Goal: Task Accomplishment & Management: Use online tool/utility

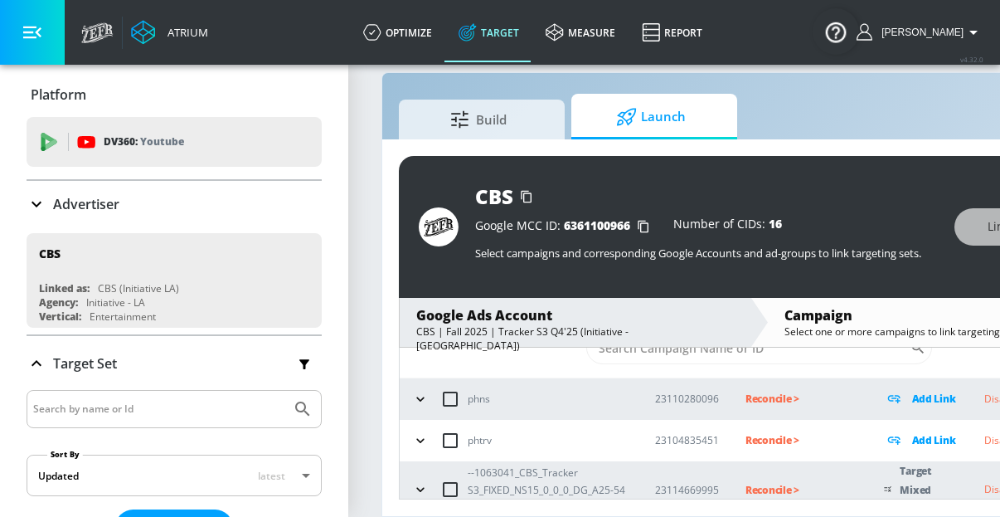
scroll to position [119, 0]
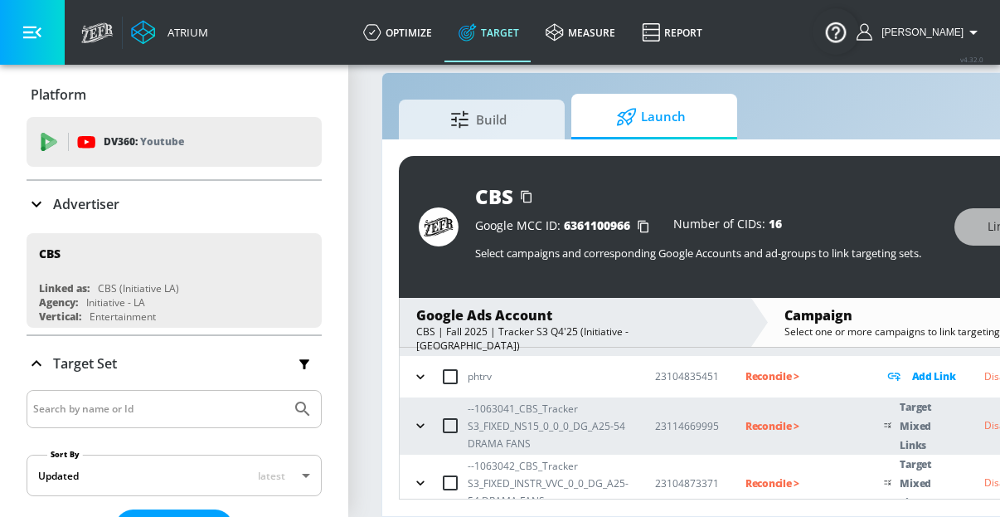
click at [429, 413] on button "button" at bounding box center [420, 425] width 25 height 25
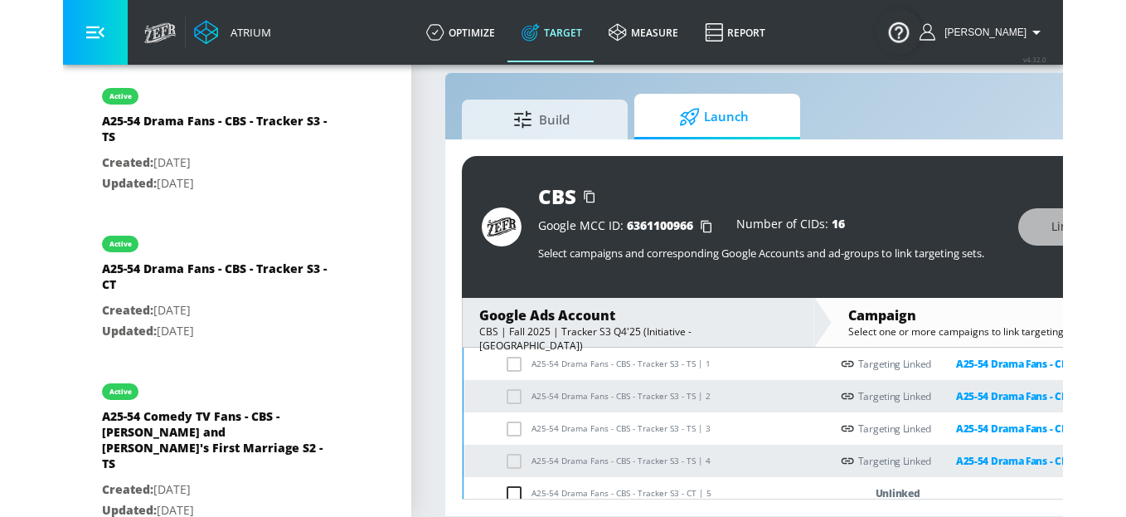
scroll to position [284, 0]
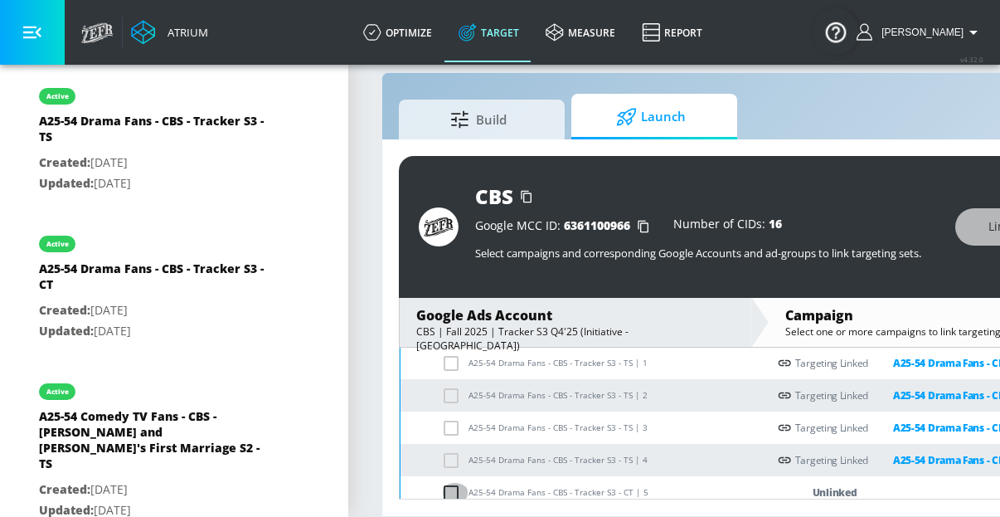
click at [449, 480] on input "checkbox" at bounding box center [454, 493] width 27 height 20
checkbox input "true"
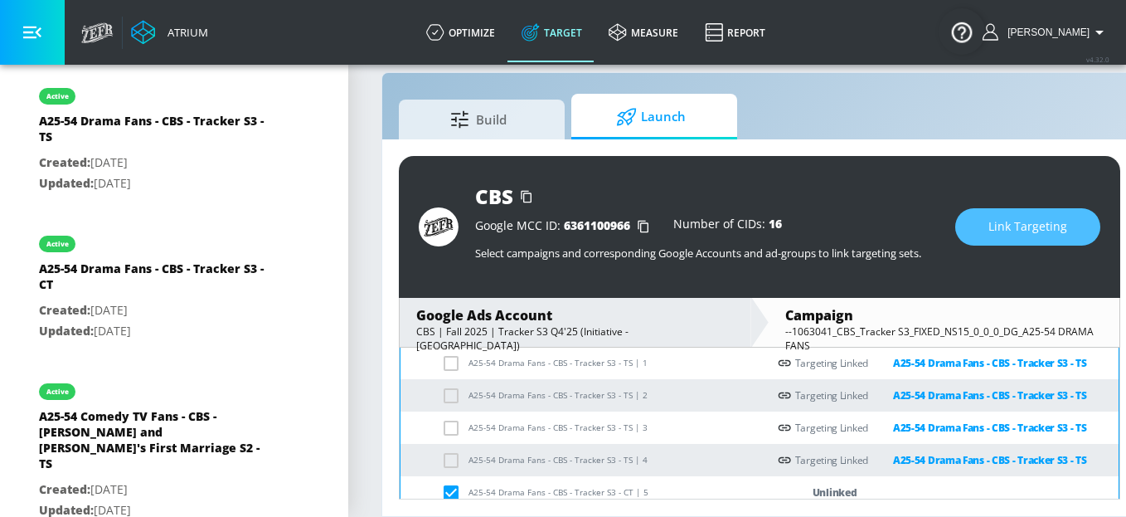
click at [908, 216] on span "Link Targeting" at bounding box center [1028, 226] width 79 height 21
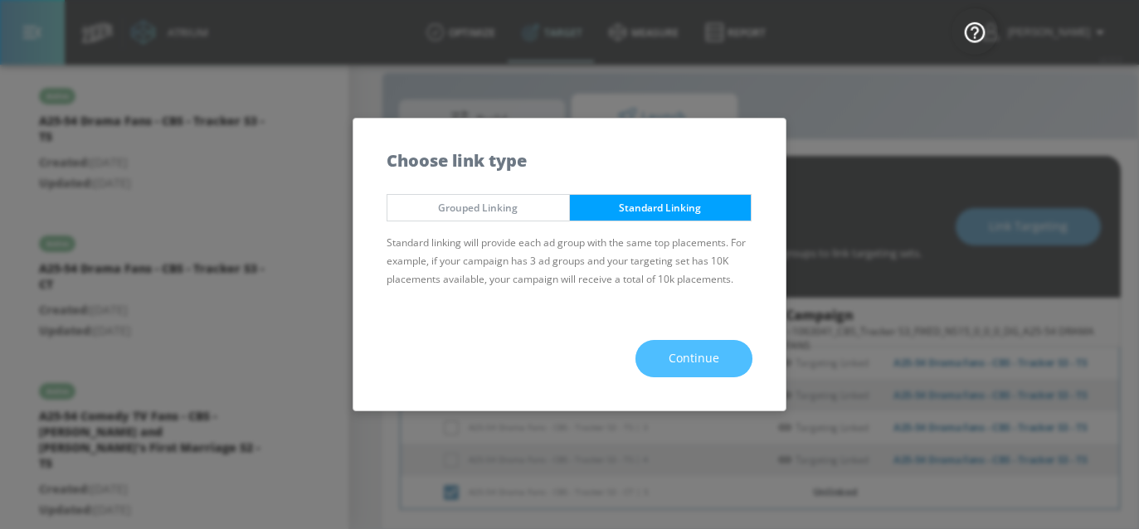
click at [690, 357] on span "Continue" at bounding box center [693, 358] width 51 height 21
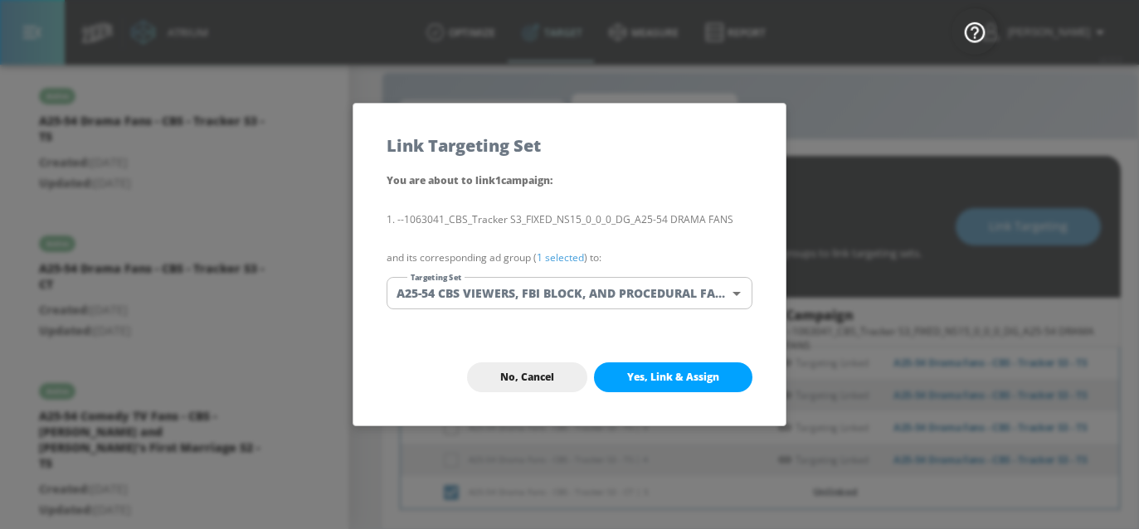
click at [620, 299] on body "Atrium optimize Target measure Report optimize Target measure Report v 4.32.0 […" at bounding box center [569, 252] width 1139 height 553
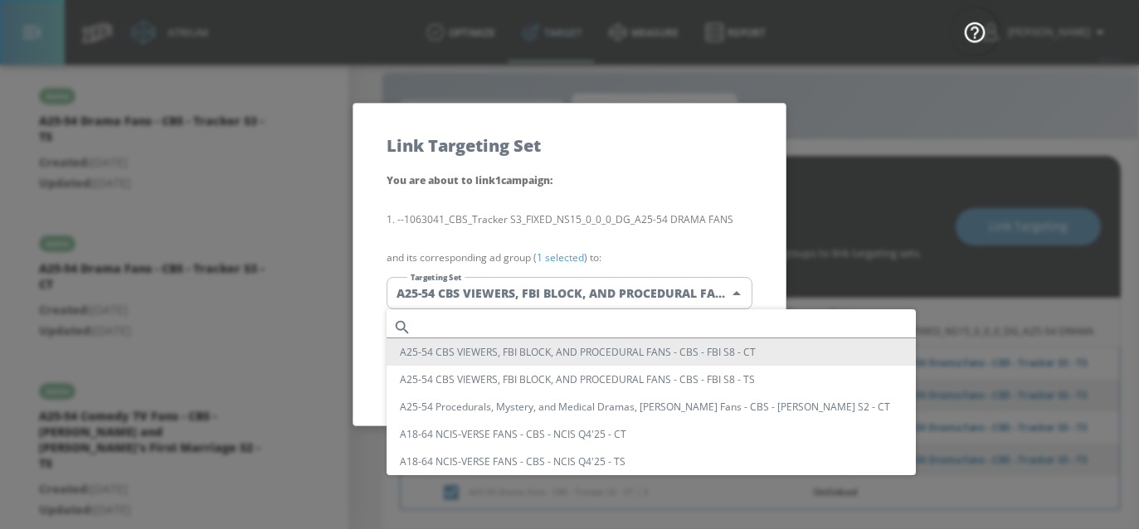
click at [517, 319] on input "text" at bounding box center [667, 327] width 498 height 22
paste input "A25-54 Drama Fans - CBS - Tracker S3 - CT"
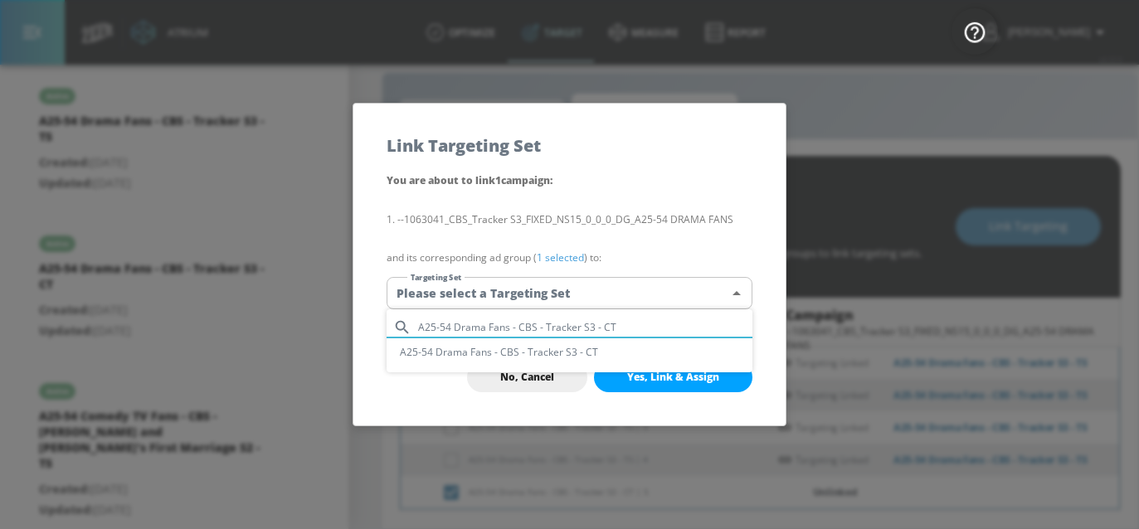
type input "A25-54 Drama Fans - CBS - Tracker S3 - CT"
click at [529, 347] on li "A25-54 Drama Fans - CBS - Tracker S3 - CT" at bounding box center [569, 351] width 366 height 27
type input "9b9c15c7-633f-4ede-9bb8-2a1d070568a1"
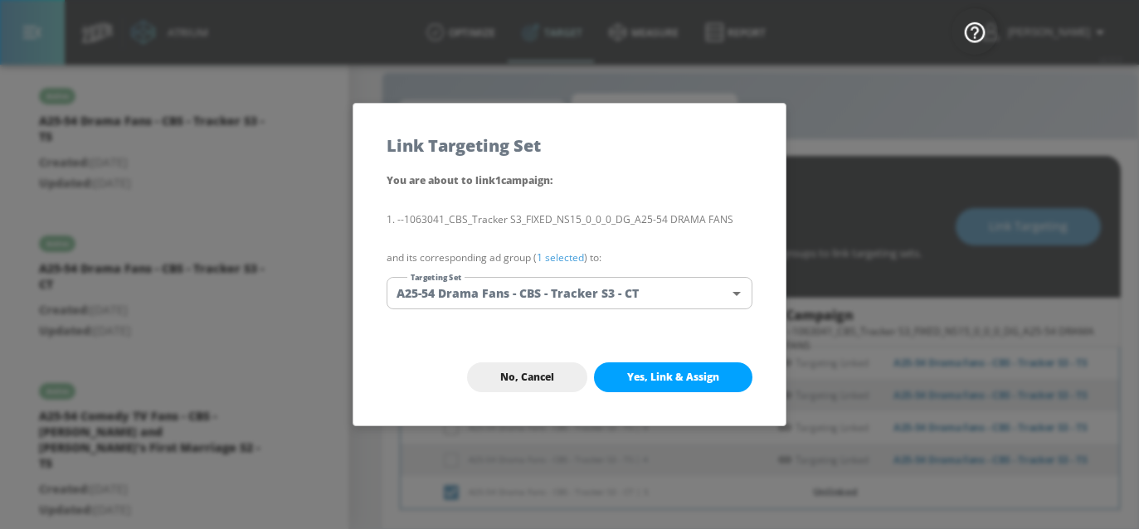
click at [705, 375] on span "Yes, Link & Assign" at bounding box center [673, 377] width 92 height 13
checkbox input "false"
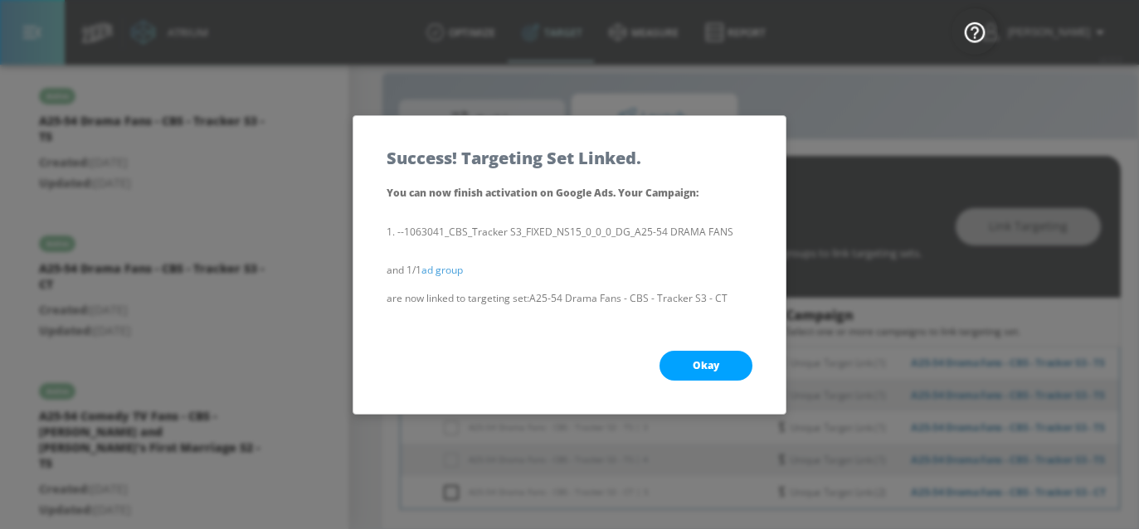
click at [702, 367] on span "Okay" at bounding box center [705, 365] width 27 height 13
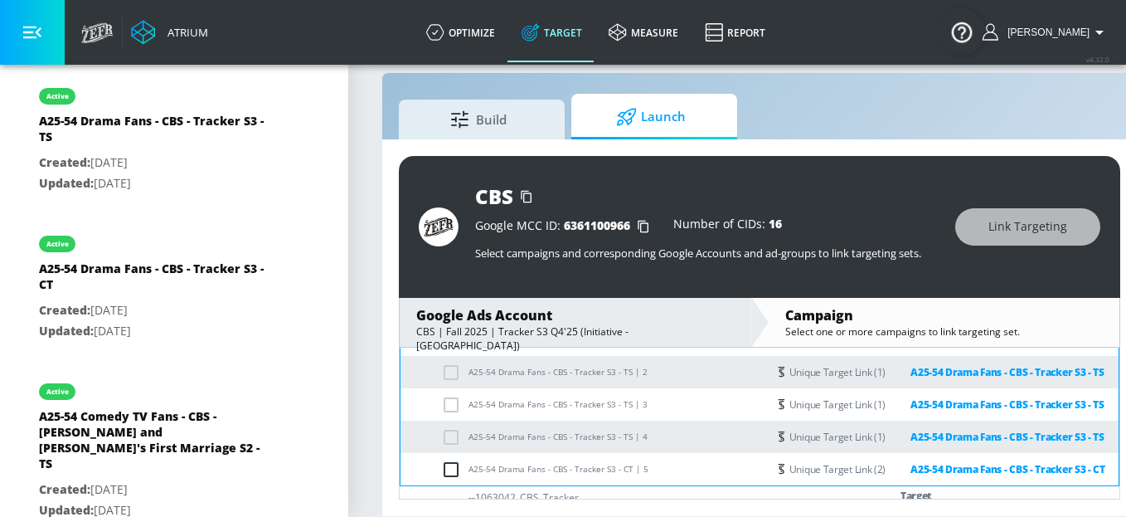
scroll to position [340, 0]
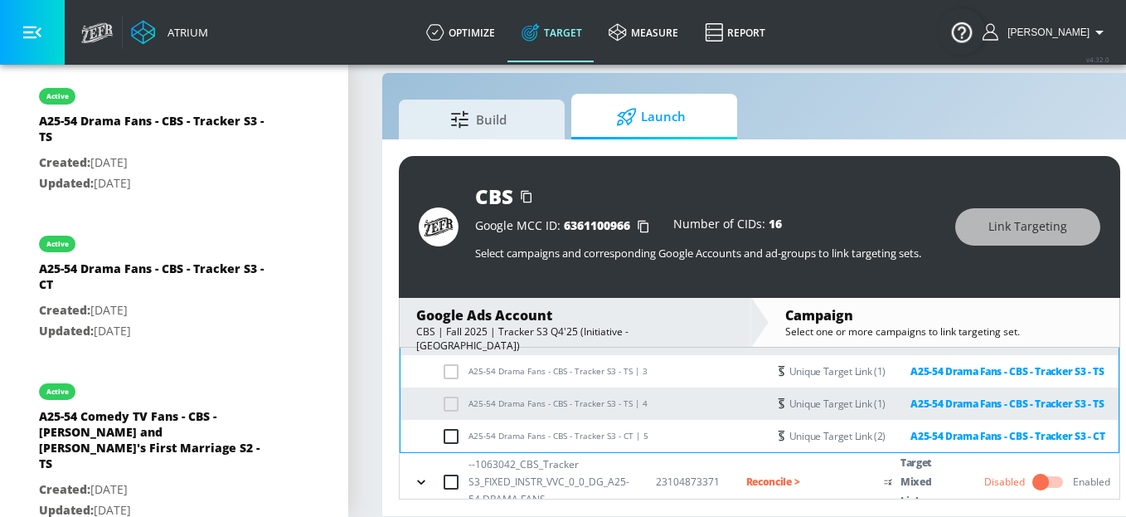
click at [415, 480] on icon "button" at bounding box center [421, 482] width 17 height 17
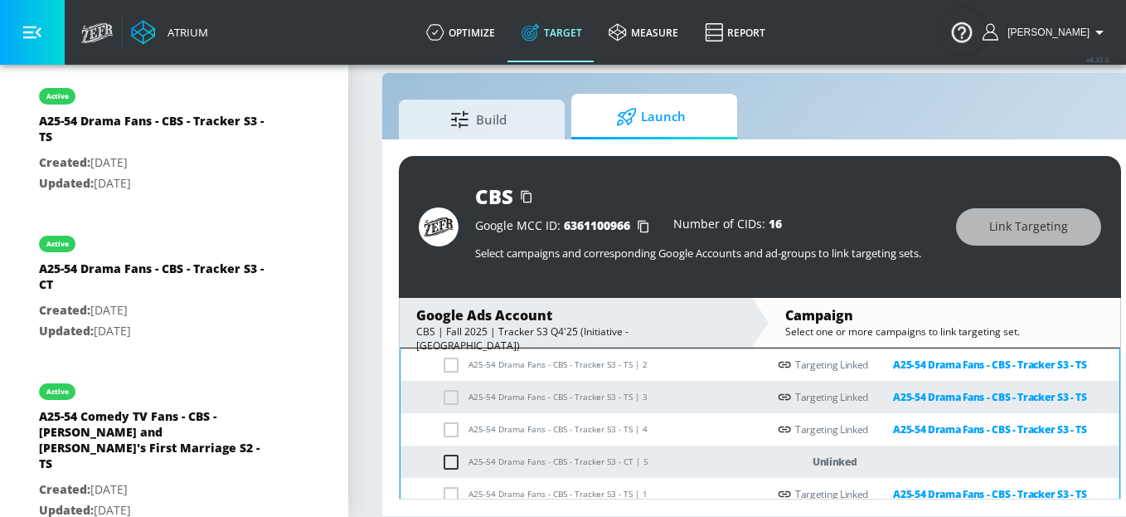
scroll to position [559, 0]
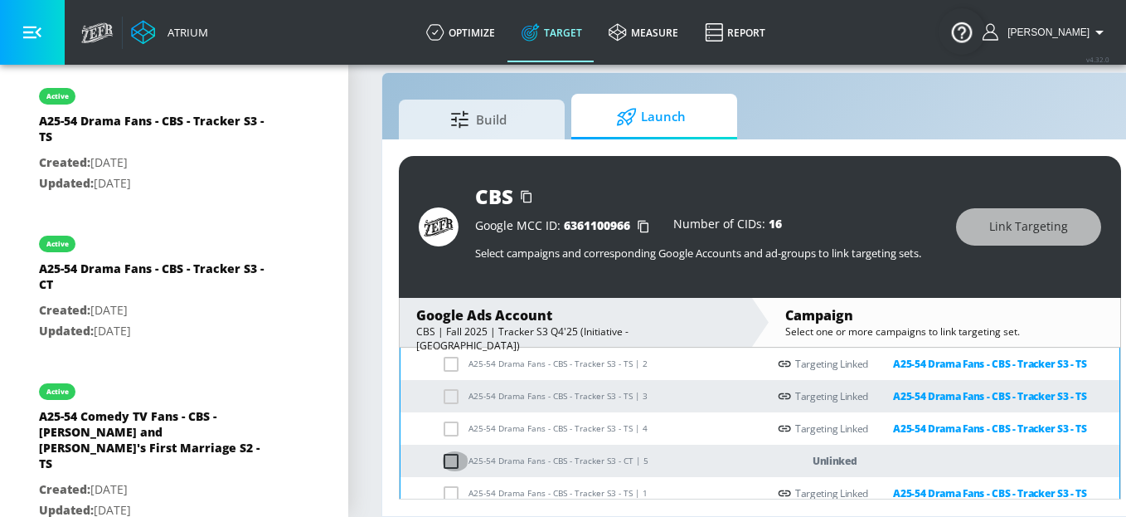
click at [448, 460] on input "checkbox" at bounding box center [454, 461] width 27 height 20
checkbox input "true"
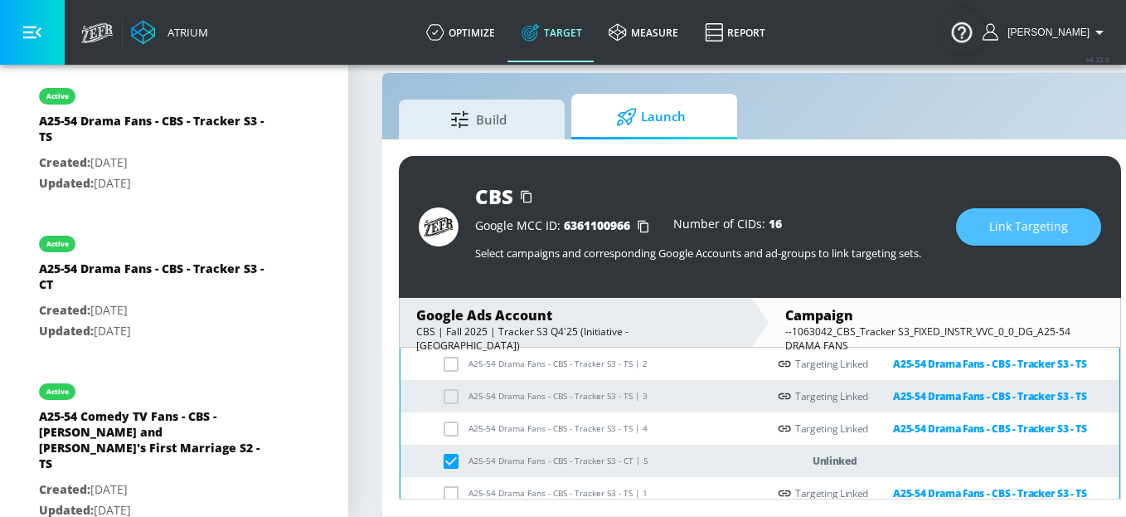
click at [908, 216] on span "Link Targeting" at bounding box center [1028, 226] width 79 height 21
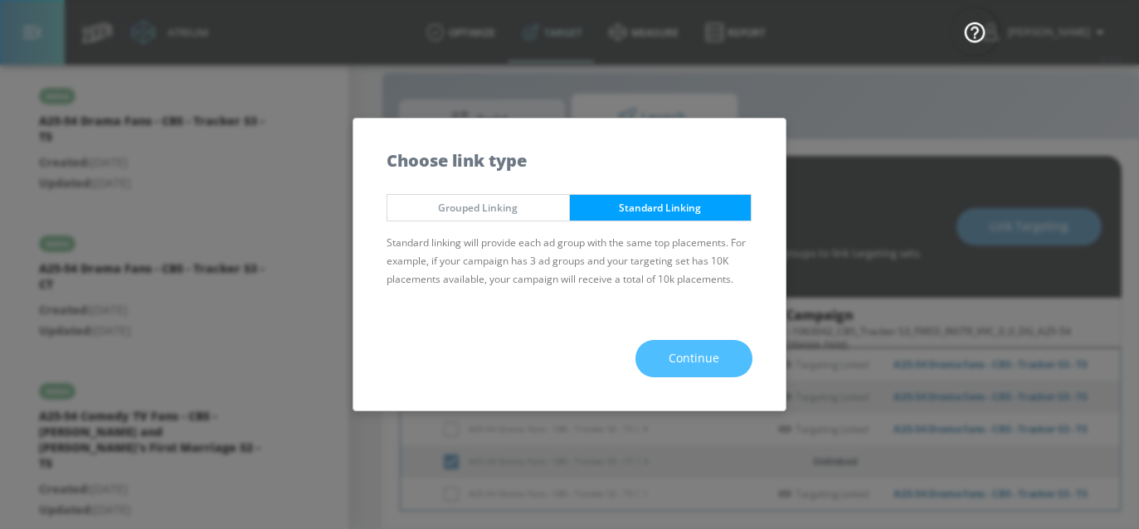
click at [697, 371] on button "Continue" at bounding box center [693, 358] width 117 height 37
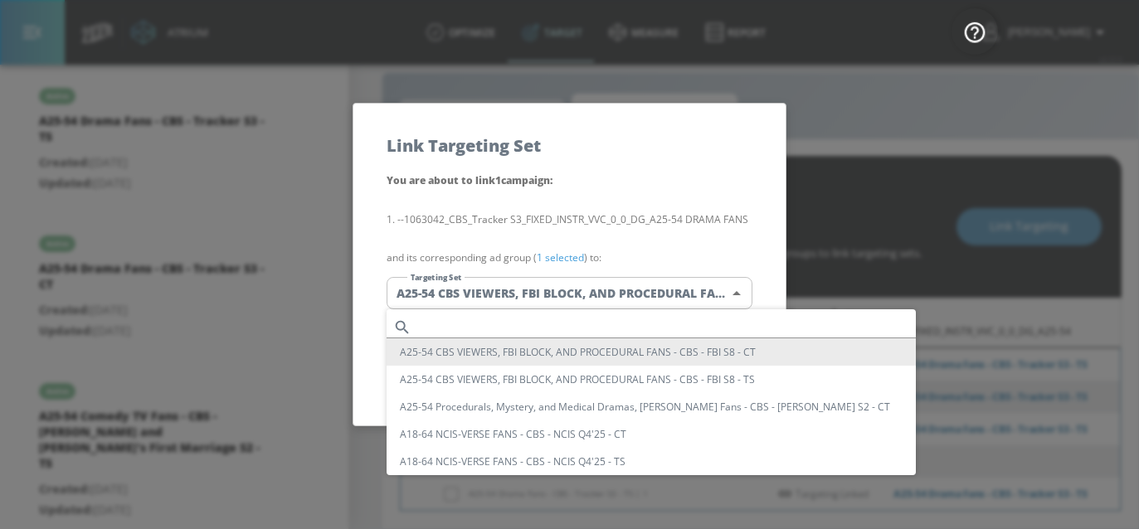
click at [603, 295] on body "Atrium optimize Target measure Report optimize Target measure Report v 4.32.0 […" at bounding box center [569, 252] width 1139 height 553
click at [569, 318] on input "text" at bounding box center [667, 327] width 498 height 22
paste input "A25-54 Drama Fans - CBS - Tracker S3 - CT"
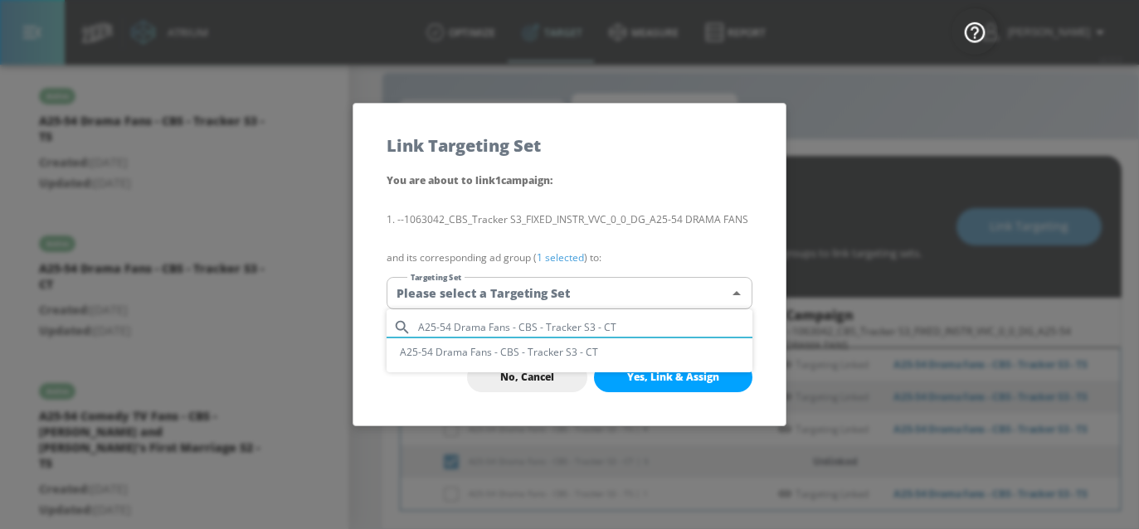
type input "A25-54 Drama Fans - CBS - Tracker S3 - CT"
click at [558, 344] on li "A25-54 Drama Fans - CBS - Tracker S3 - CT" at bounding box center [569, 351] width 366 height 27
type input "9b9c15c7-633f-4ede-9bb8-2a1d070568a1"
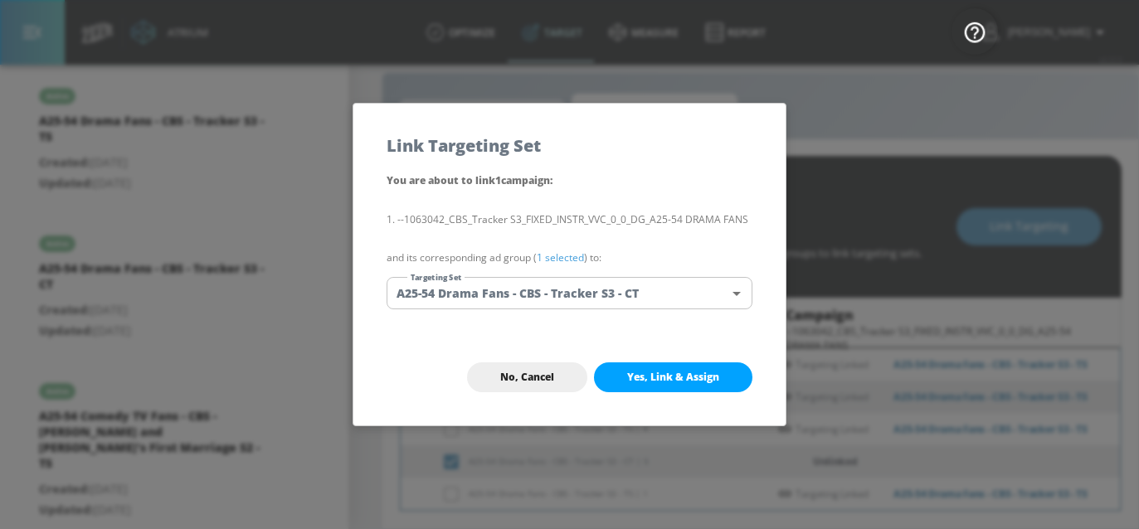
click at [635, 376] on span "Yes, Link & Assign" at bounding box center [673, 377] width 92 height 13
checkbox input "false"
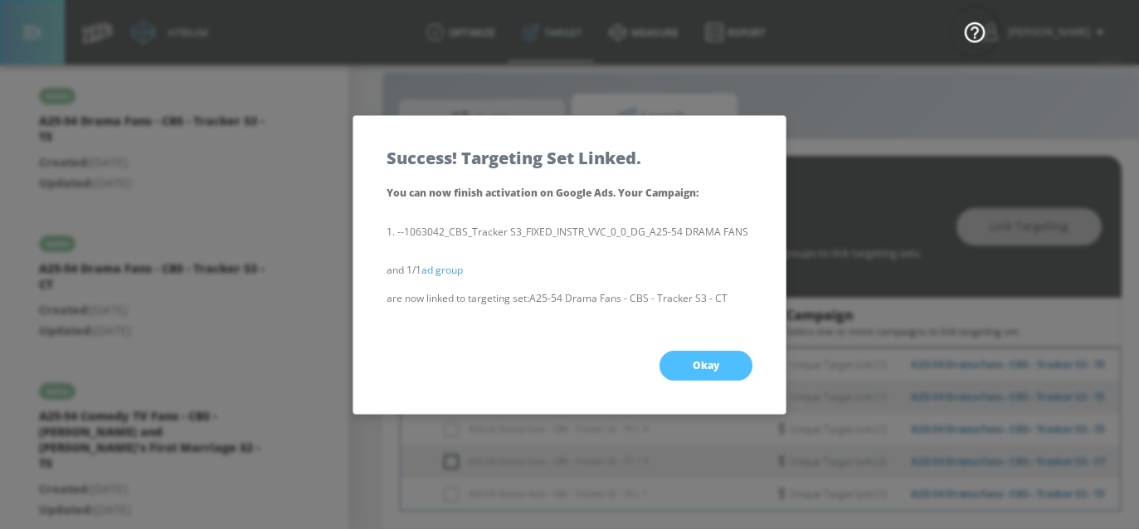
click at [710, 370] on span "Okay" at bounding box center [705, 365] width 27 height 13
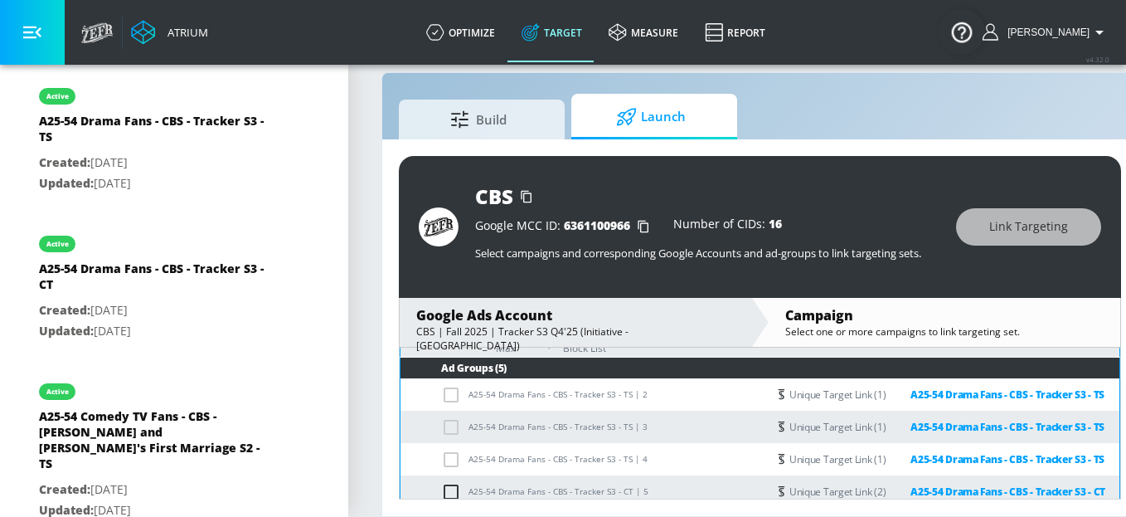
scroll to position [396, 0]
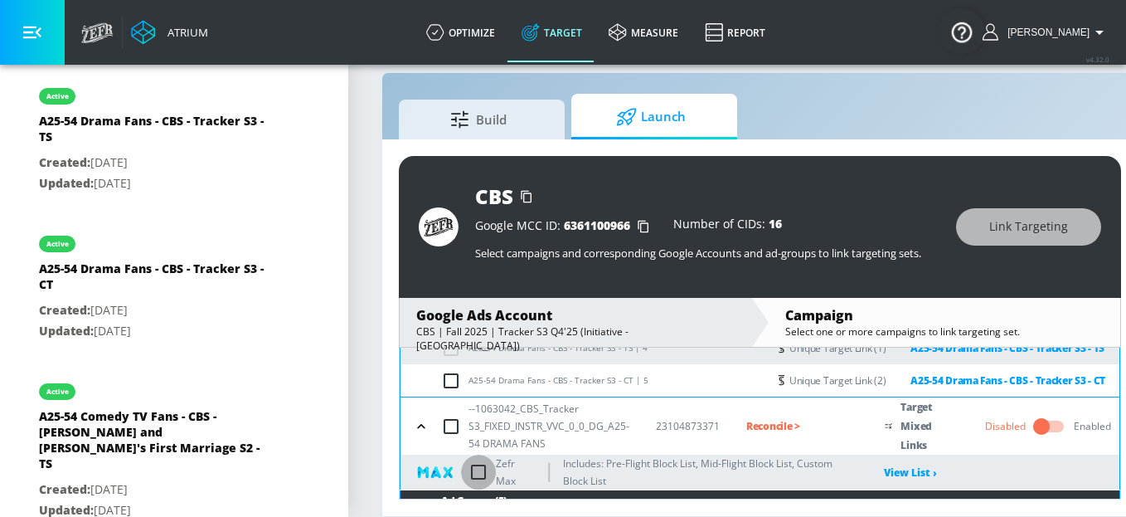
click at [479, 469] on input "checkbox" at bounding box center [478, 471] width 35 height 35
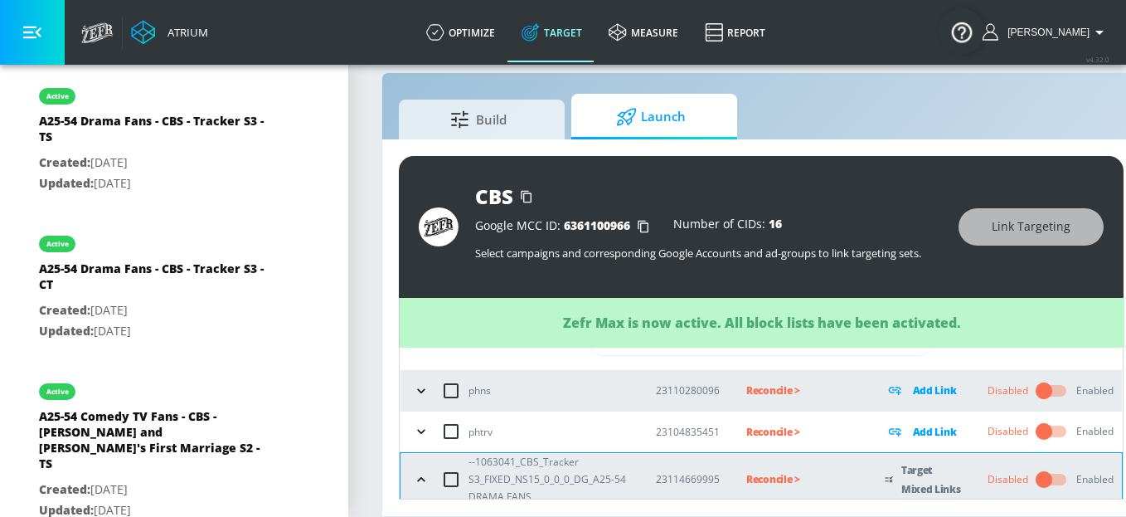
scroll to position [196, 0]
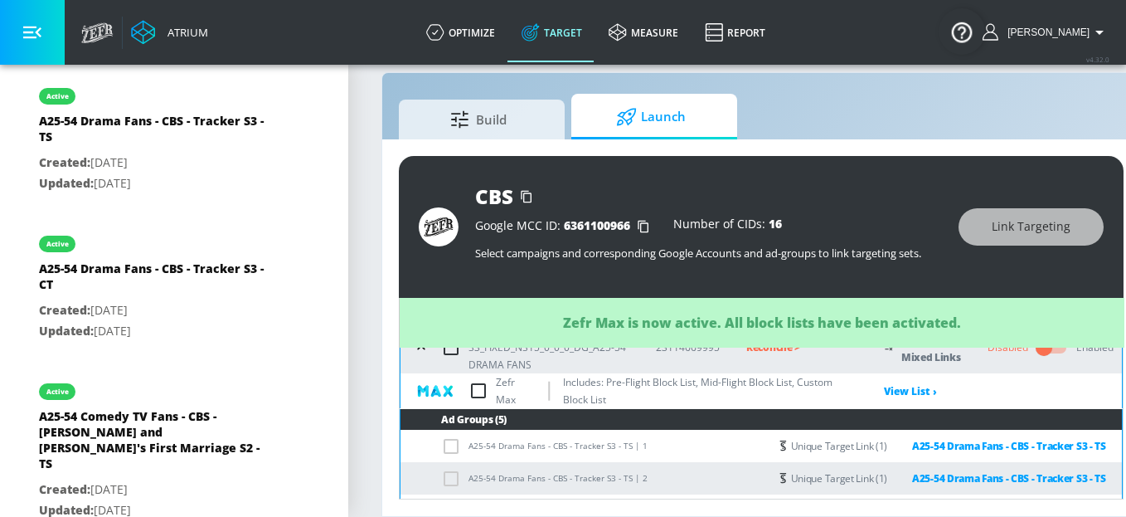
checkbox input "true"
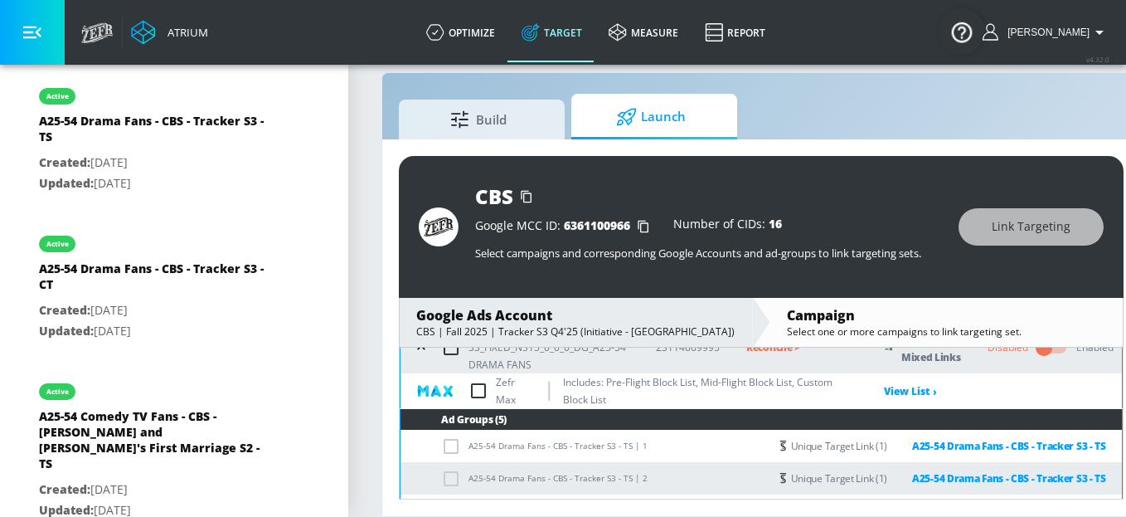
click at [483, 397] on input "checkbox" at bounding box center [478, 390] width 35 height 35
checkbox input "true"
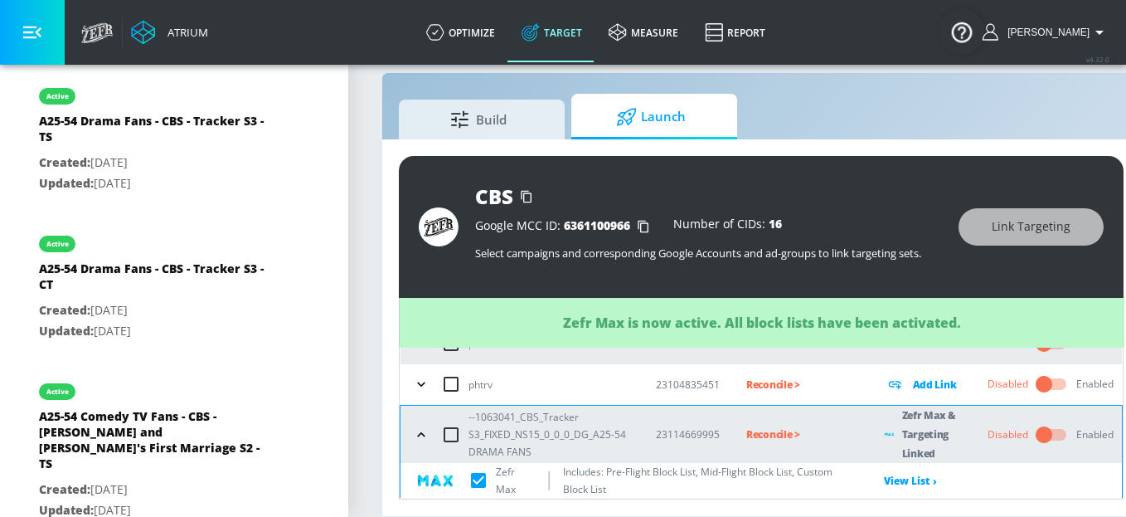
scroll to position [65, 0]
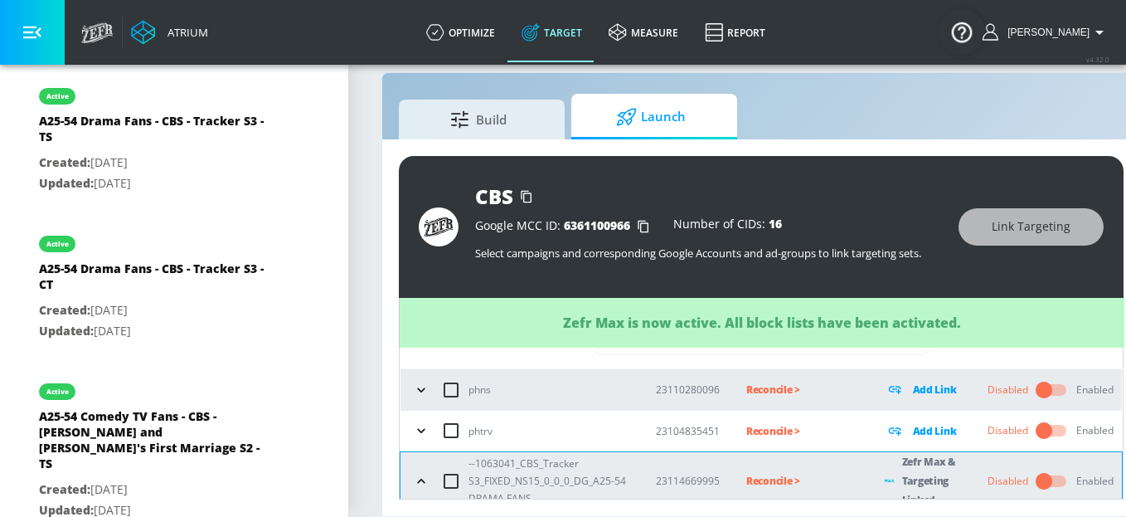
checkbox input "true"
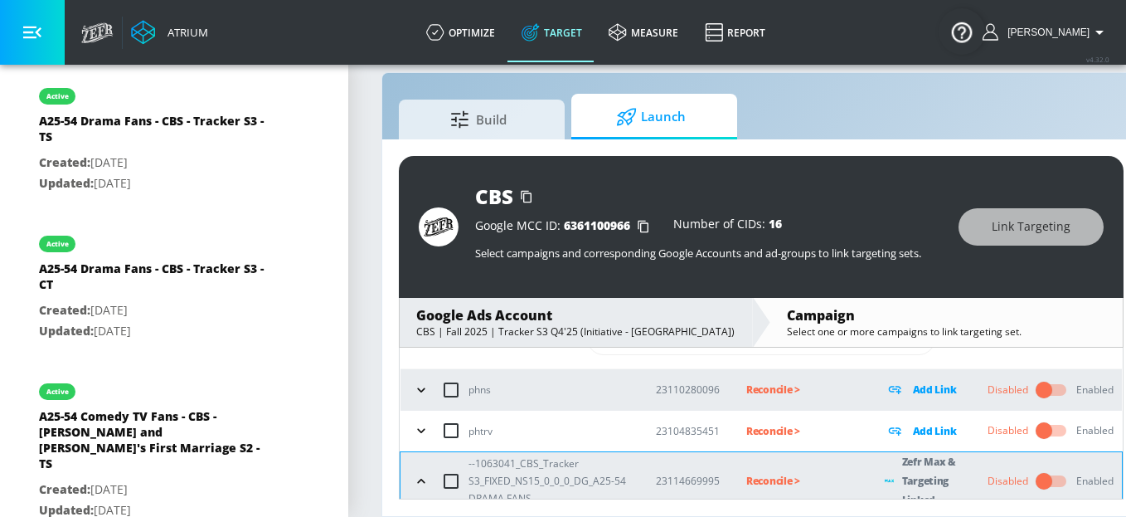
click at [774, 478] on p "Reconcile >" at bounding box center [802, 480] width 112 height 19
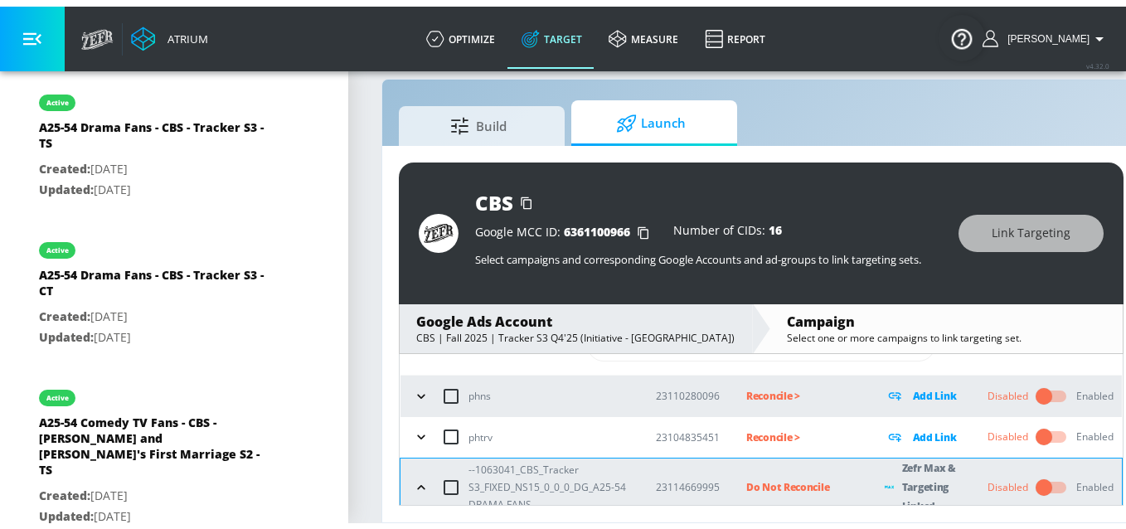
scroll to position [237, 0]
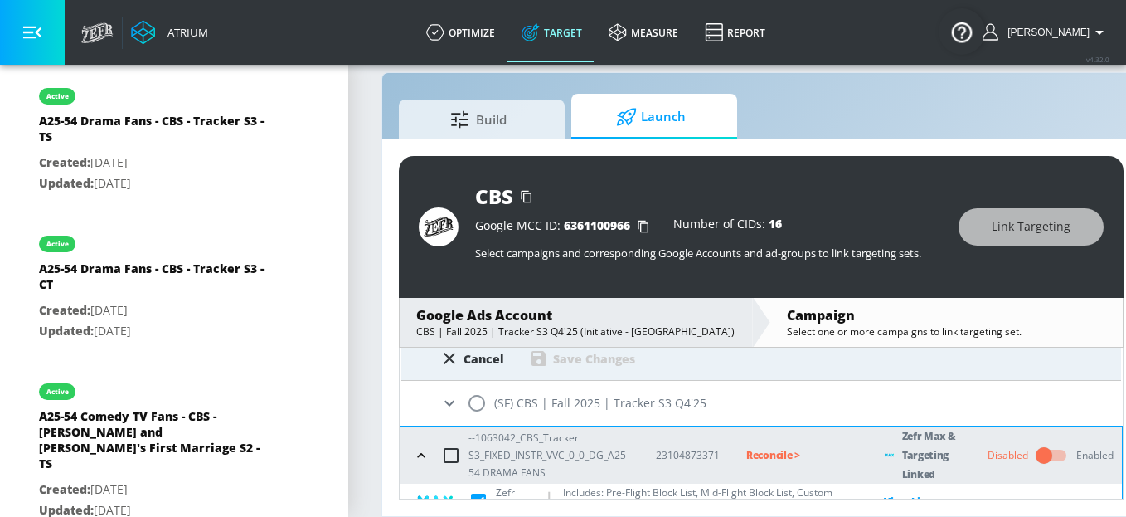
click at [473, 399] on input "radio" at bounding box center [476, 403] width 35 height 35
radio input "true"
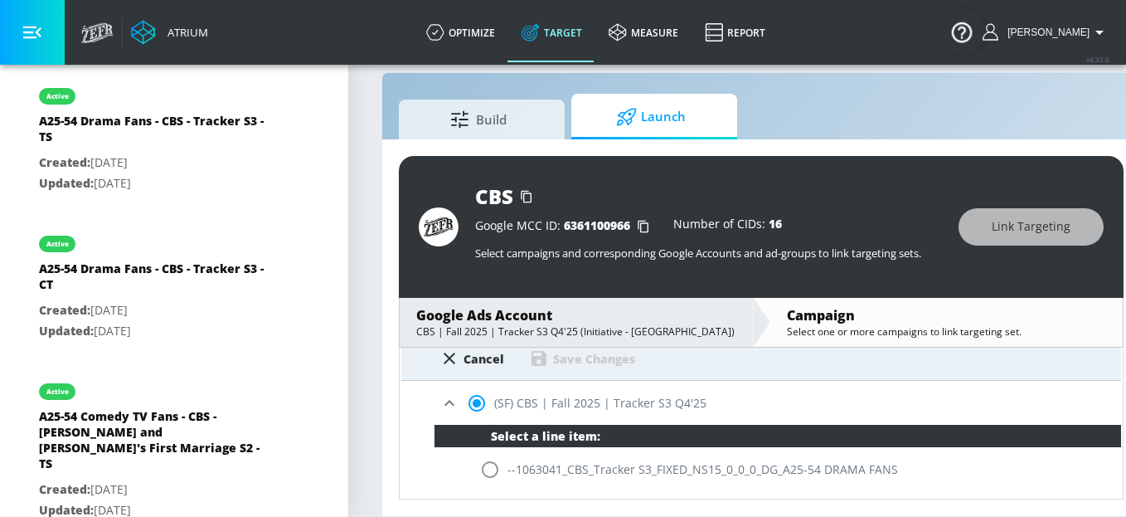
click at [490, 471] on input "radio" at bounding box center [490, 469] width 35 height 35
radio input "true"
click at [581, 364] on div "Save Changes" at bounding box center [594, 359] width 82 height 16
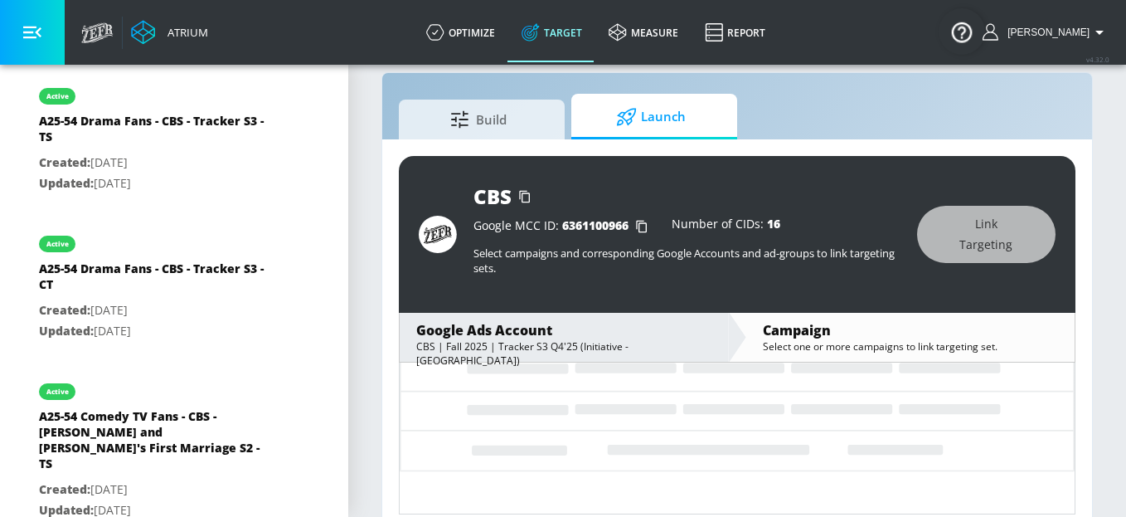
scroll to position [119, 0]
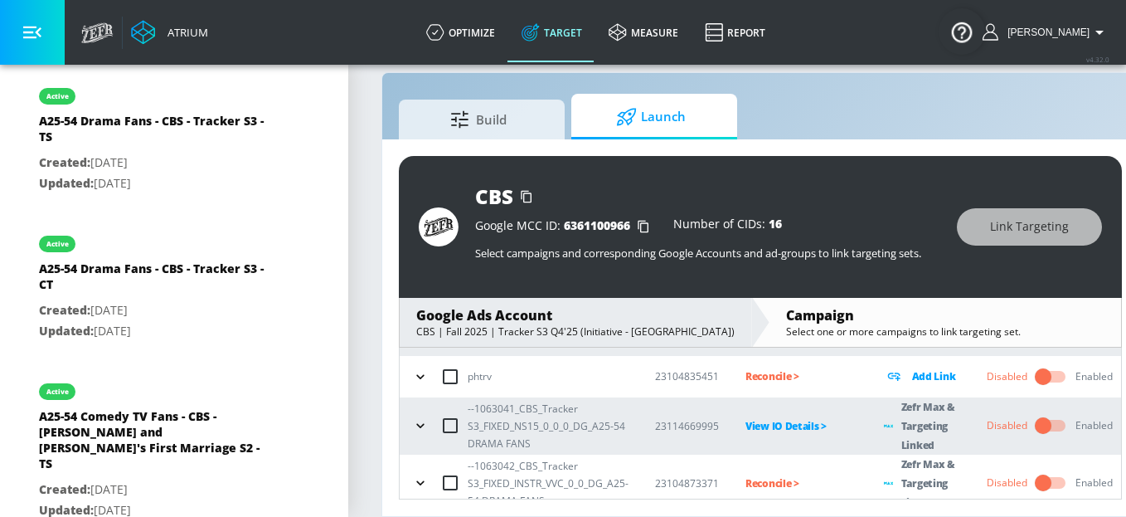
click at [772, 480] on td "Reconcile >" at bounding box center [788, 482] width 138 height 57
click at [772, 480] on p "Reconcile >" at bounding box center [802, 483] width 112 height 19
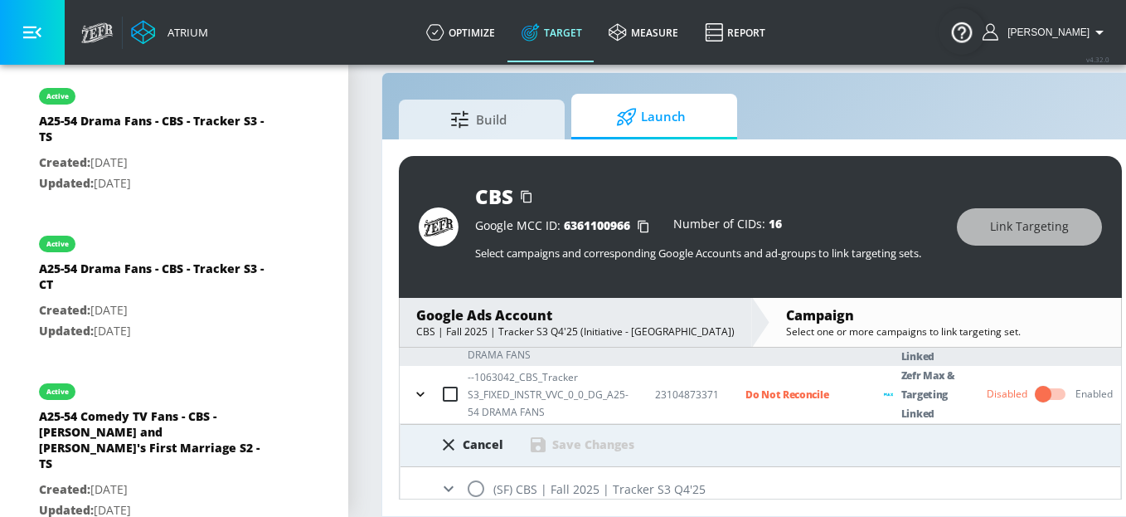
scroll to position [208, 0]
click at [464, 480] on input "radio" at bounding box center [476, 488] width 35 height 35
radio input "true"
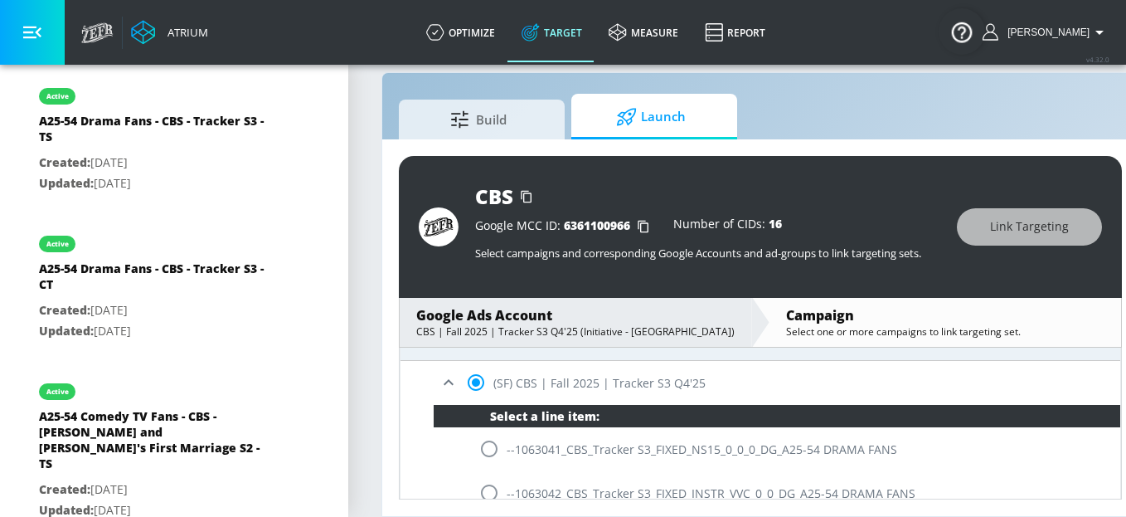
scroll to position [318, 0]
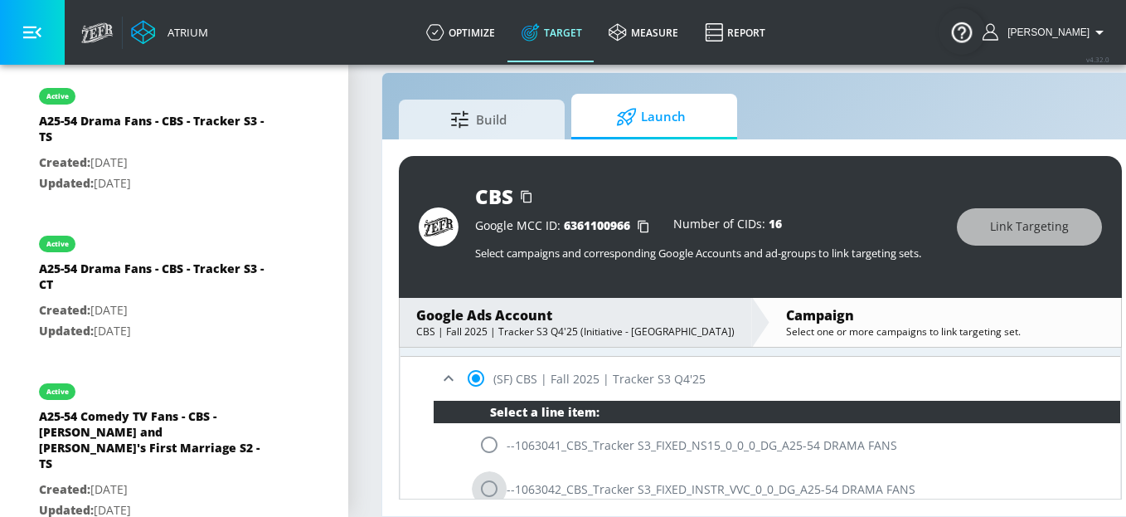
click at [492, 480] on input "radio" at bounding box center [489, 488] width 35 height 35
radio input "true"
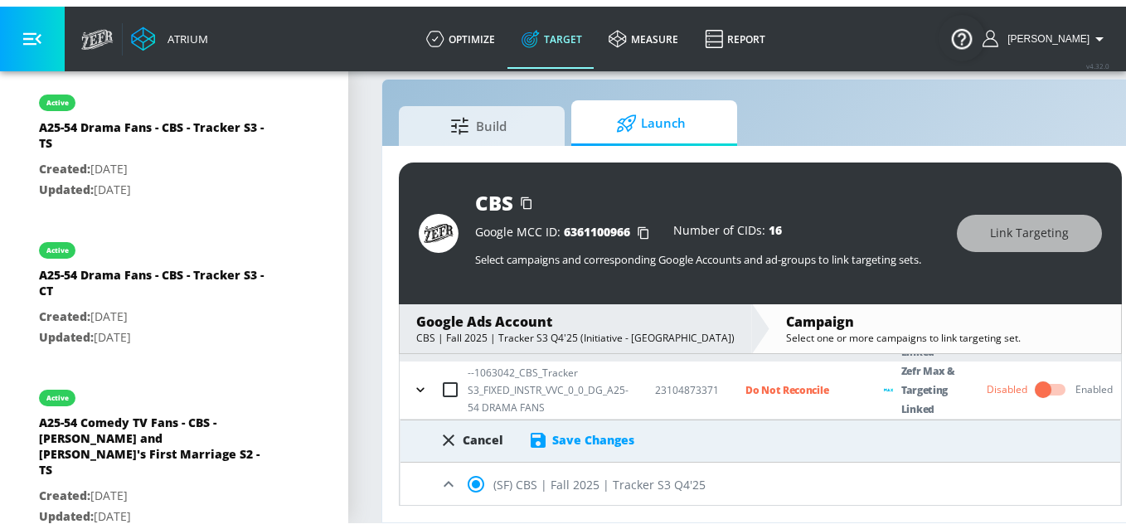
scroll to position [219, 0]
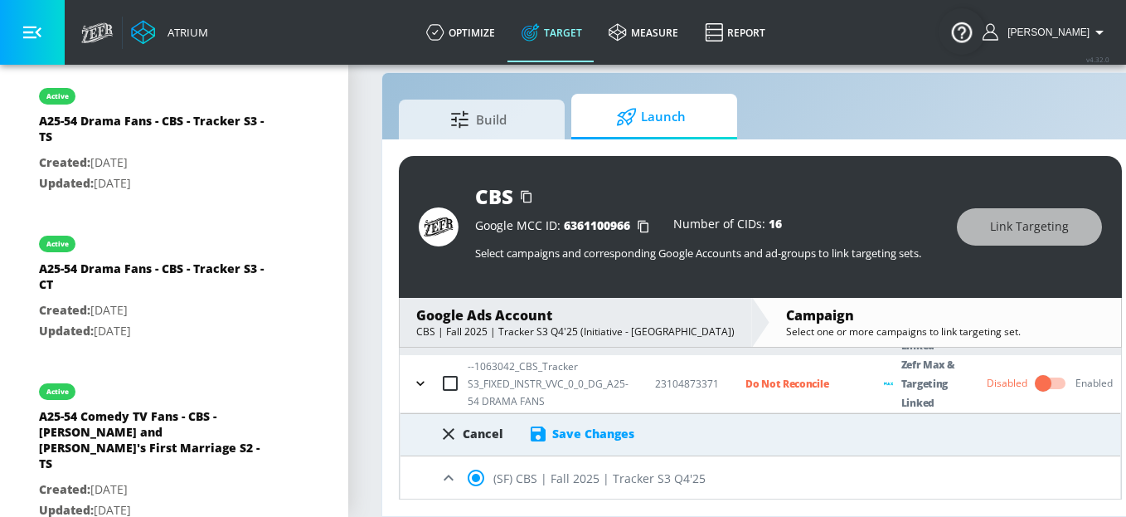
click at [615, 421] on div "Cancel Save Changes" at bounding box center [761, 429] width 720 height 30
click at [615, 427] on div "Save Changes" at bounding box center [593, 433] width 82 height 16
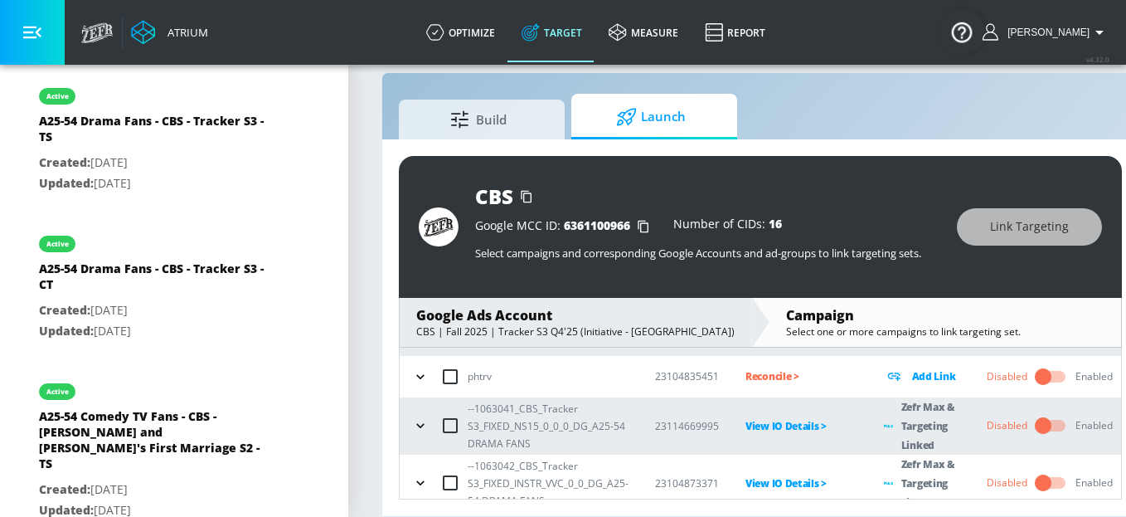
scroll to position [36, 0]
